Goal: Information Seeking & Learning: Learn about a topic

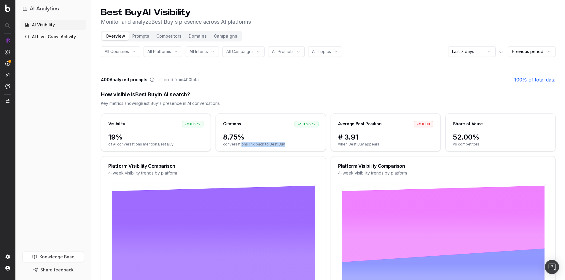
drag, startPoint x: 241, startPoint y: 143, endPoint x: 291, endPoint y: 147, distance: 50.0
click at [291, 147] on div "8.75% conversations link back to Best Buy" at bounding box center [271, 142] width 110 height 19
drag, startPoint x: 224, startPoint y: 144, endPoint x: 296, endPoint y: 146, distance: 71.3
click at [296, 146] on span "conversations link back to Best Buy" at bounding box center [270, 144] width 95 height 5
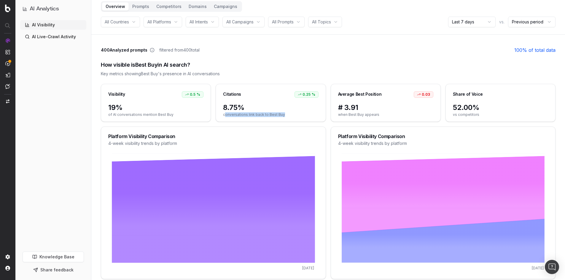
scroll to position [59, 0]
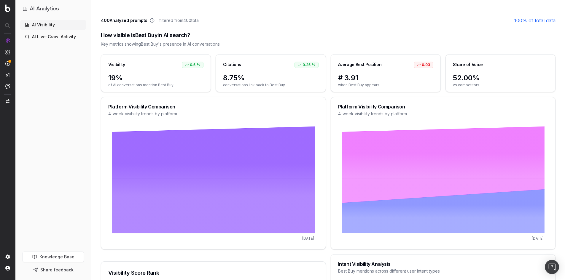
click at [479, 66] on div "Share of Voice" at bounding box center [468, 65] width 30 height 6
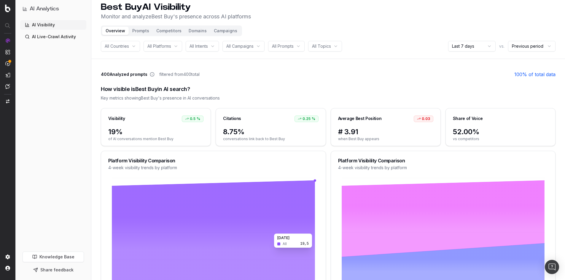
scroll to position [0, 0]
